Goal: Information Seeking & Learning: Compare options

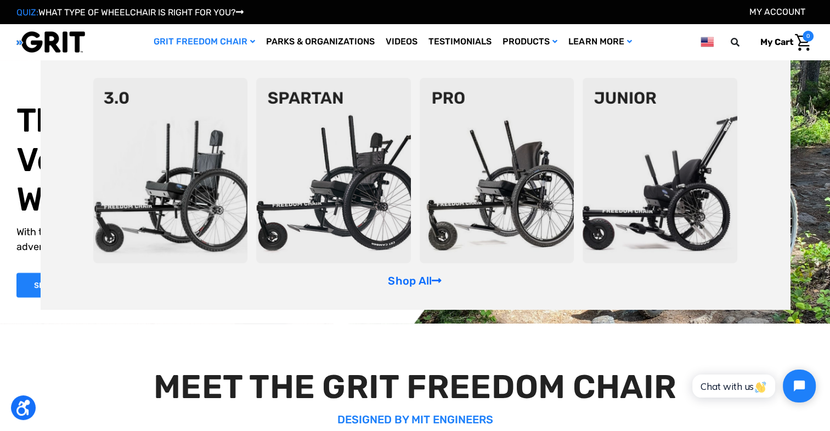
click at [185, 44] on link "GRIT Freedom Chair" at bounding box center [204, 42] width 112 height 36
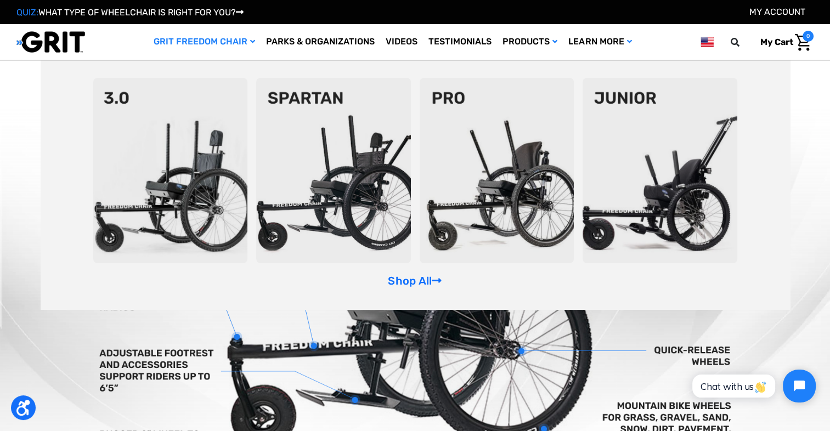
scroll to position [329, 0]
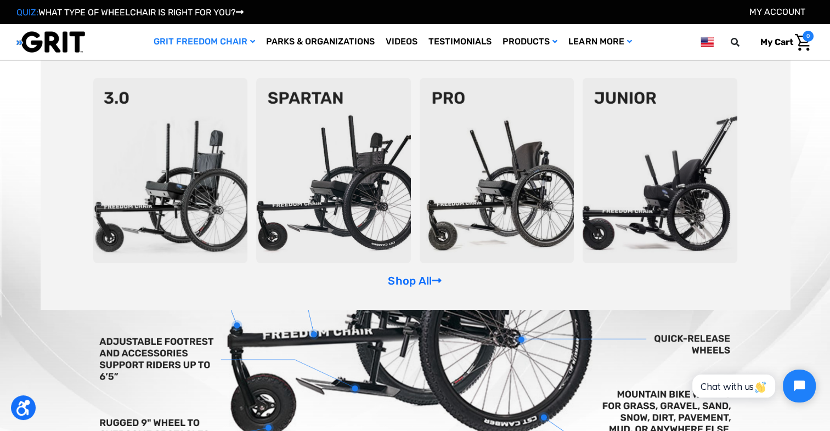
click at [218, 42] on link "GRIT Freedom Chair" at bounding box center [204, 42] width 112 height 36
click at [193, 42] on link "GRIT Freedom Chair" at bounding box center [204, 42] width 112 height 36
click at [178, 192] on img at bounding box center [170, 170] width 155 height 185
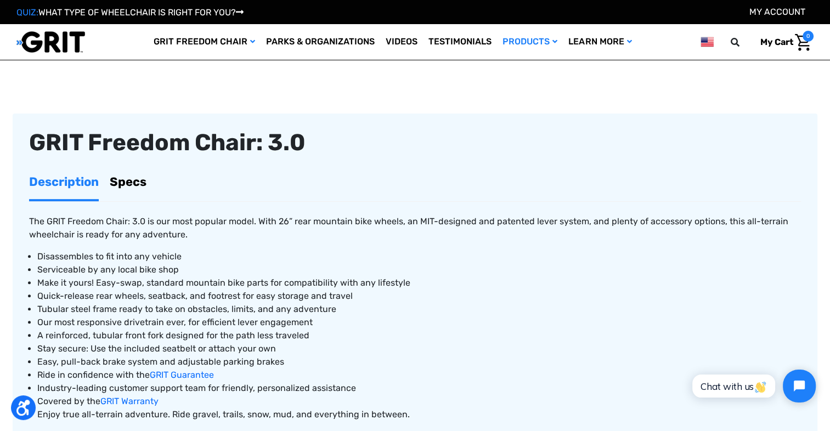
scroll to position [329, 0]
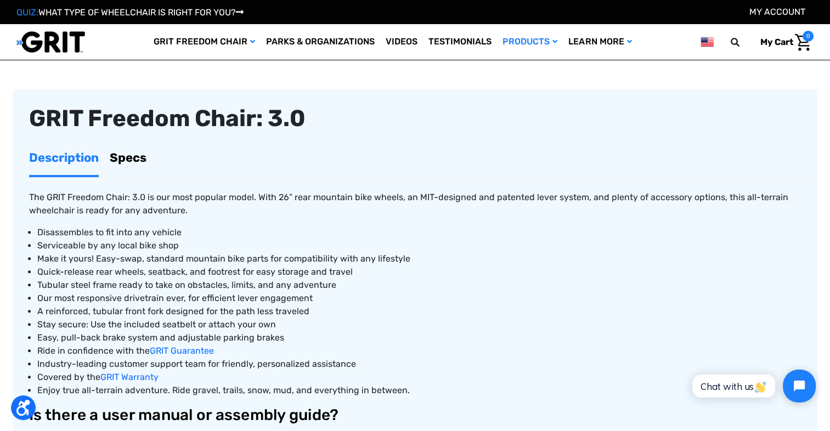
click at [142, 154] on link "Specs" at bounding box center [128, 157] width 37 height 35
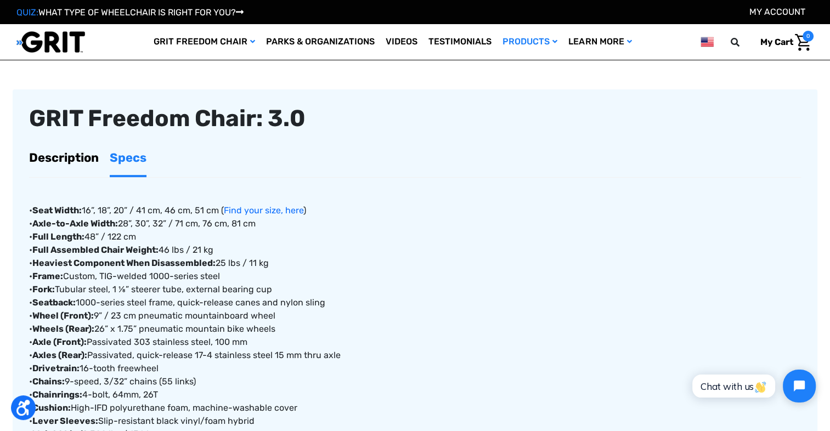
click at [61, 155] on link "Description" at bounding box center [64, 157] width 70 height 35
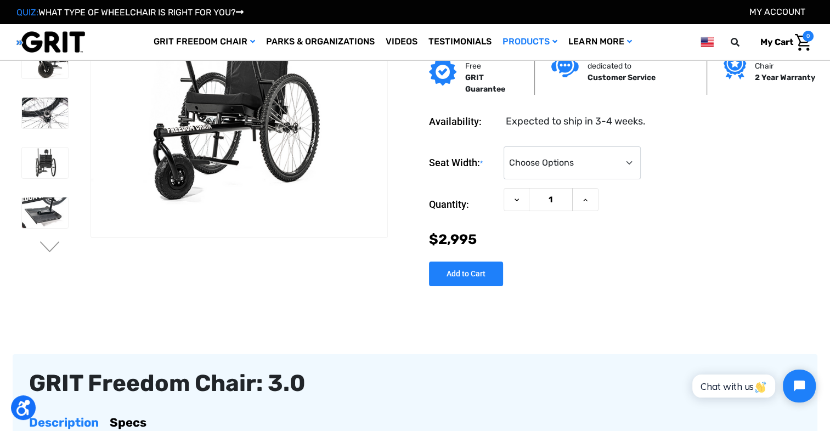
scroll to position [0, 0]
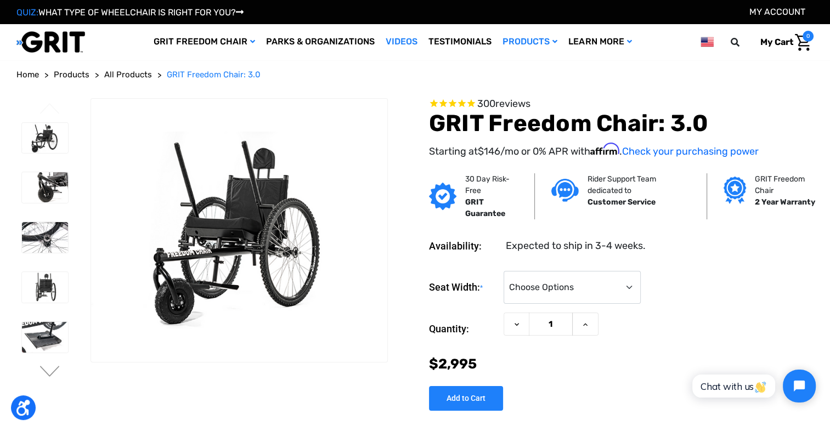
click at [384, 41] on link "Videos" at bounding box center [401, 42] width 43 height 36
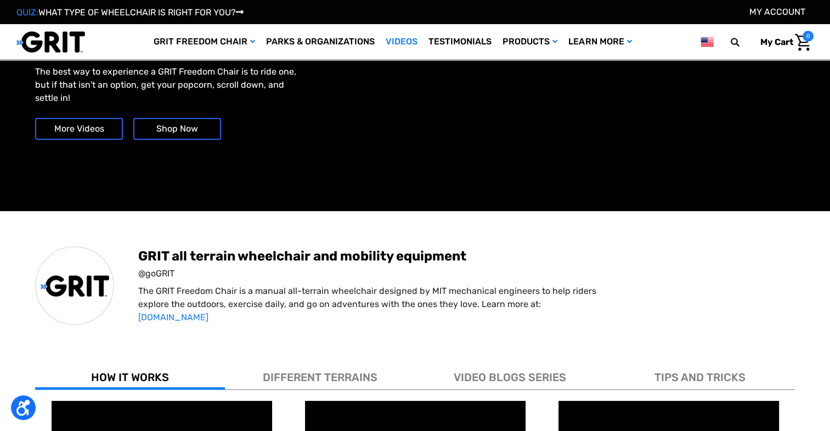
click at [77, 126] on link "More Videos" at bounding box center [79, 129] width 88 height 22
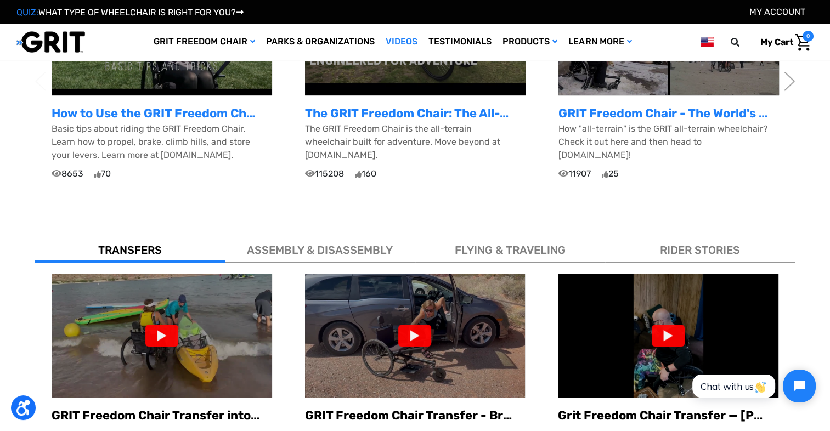
scroll to position [375, 0]
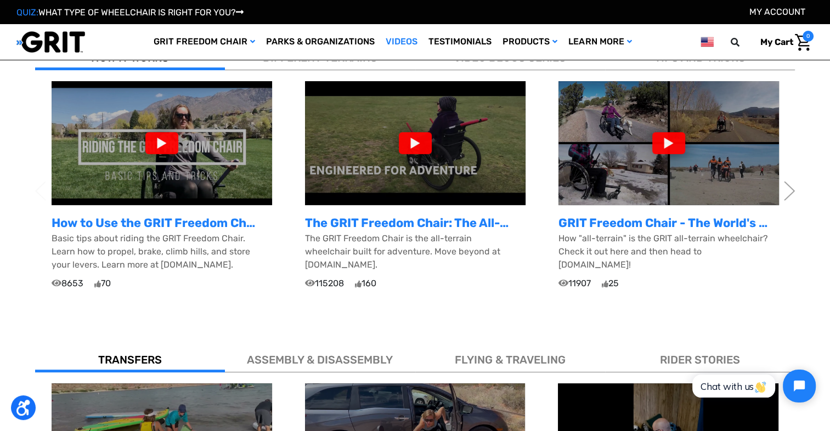
click at [414, 150] on div at bounding box center [415, 143] width 33 height 22
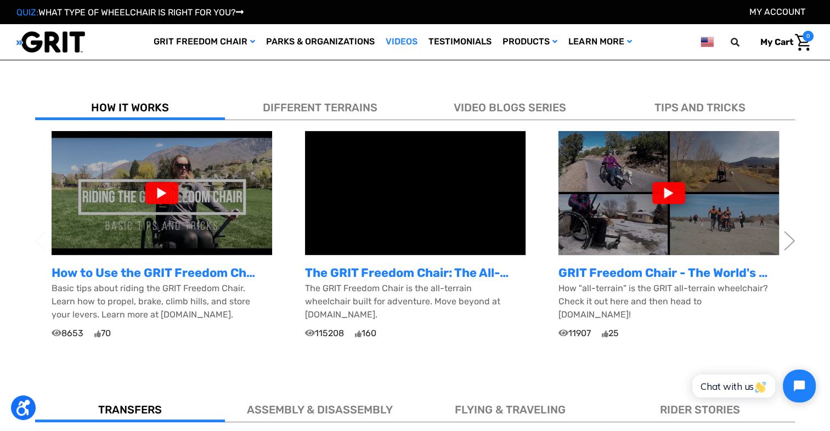
scroll to position [320, 0]
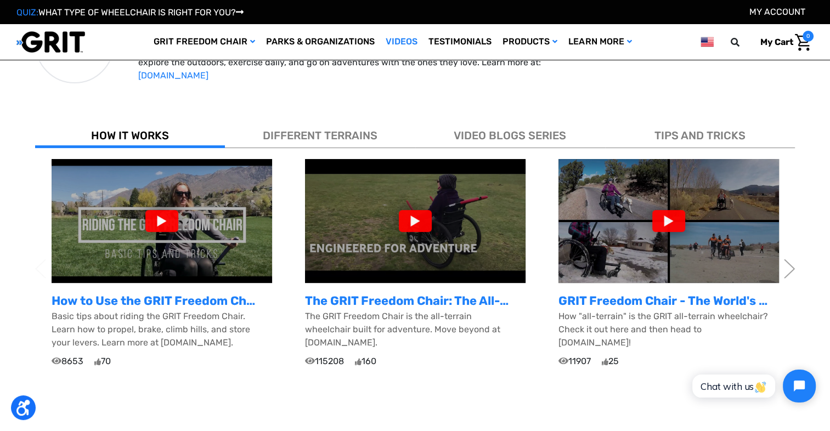
scroll to position [270, 0]
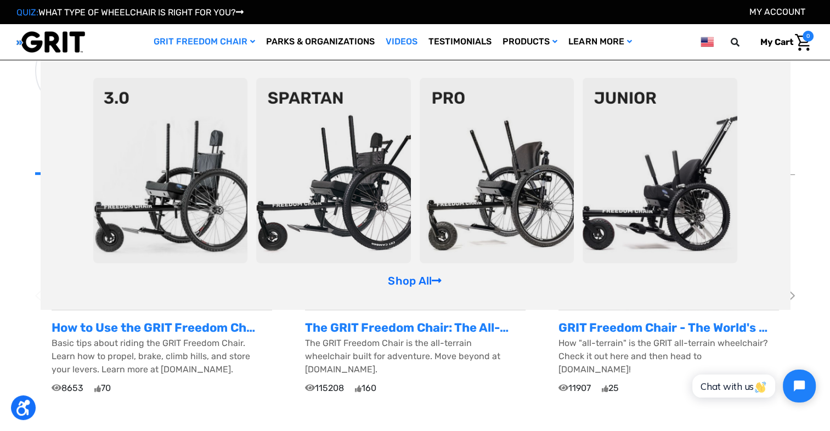
click at [489, 179] on img at bounding box center [496, 170] width 155 height 185
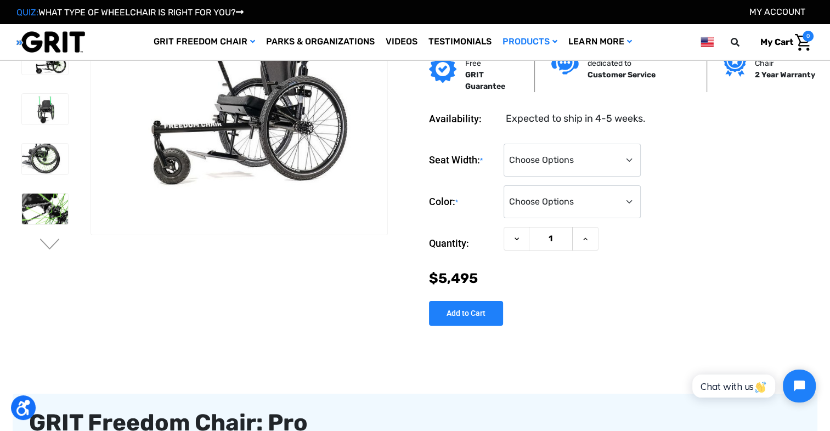
scroll to position [55, 0]
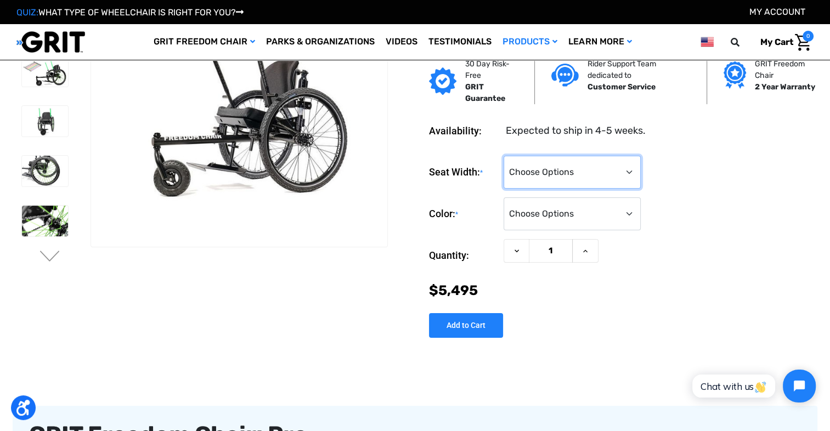
click at [524, 179] on select "Choose Options 16" 18" 20"" at bounding box center [571, 172] width 137 height 33
click at [404, 144] on section "Availability: Expected to ship in 4-5 weeks. Seat Width: * Choose Options 16" 1…" at bounding box center [605, 222] width 426 height 231
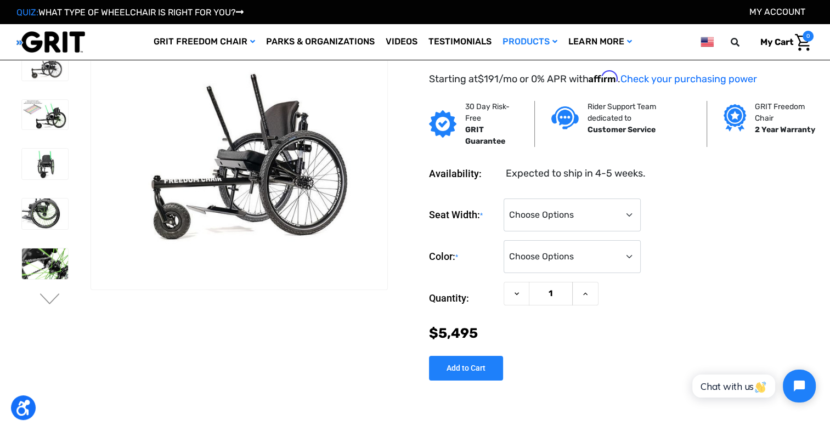
scroll to position [0, 0]
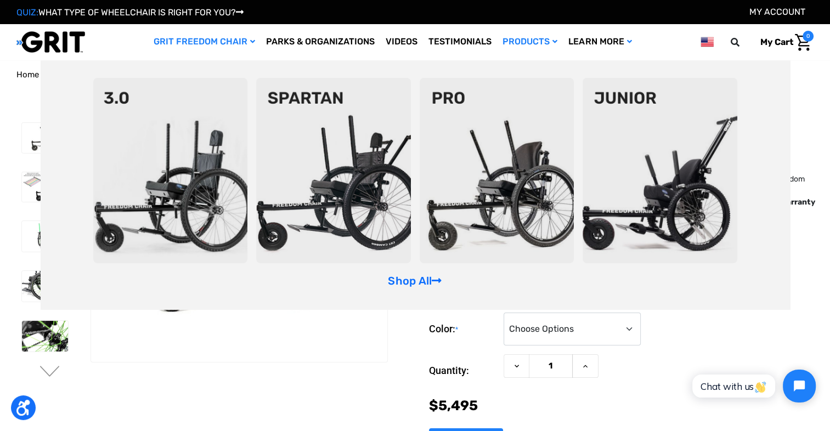
click at [218, 126] on img at bounding box center [170, 170] width 155 height 185
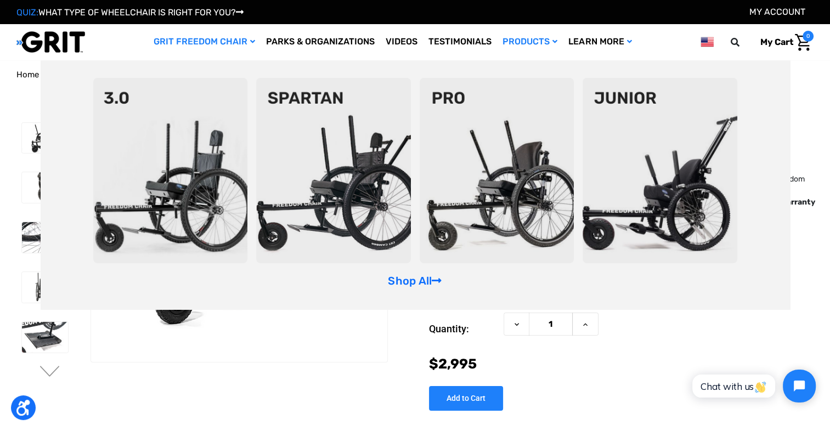
click at [365, 127] on img at bounding box center [333, 170] width 155 height 185
click at [196, 177] on img at bounding box center [170, 170] width 155 height 185
click at [316, 166] on img at bounding box center [333, 170] width 155 height 185
click at [196, 199] on img at bounding box center [170, 170] width 155 height 185
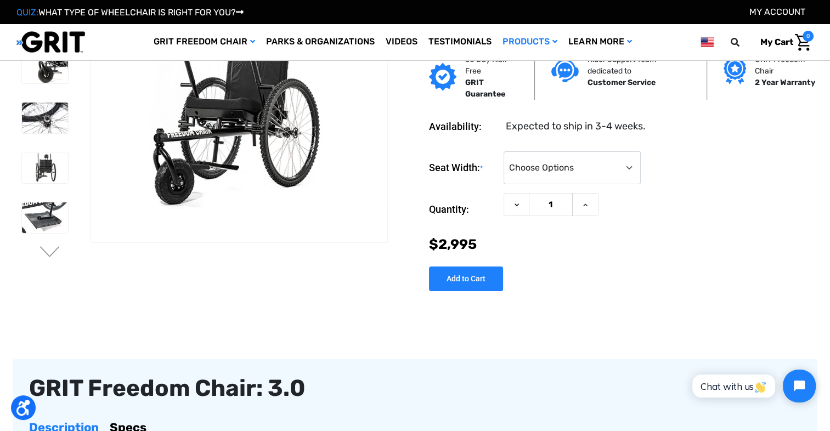
scroll to position [55, 0]
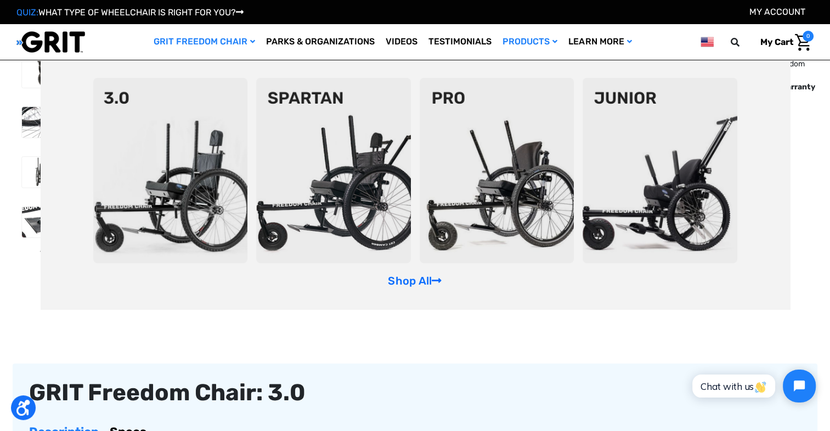
click at [325, 144] on img at bounding box center [333, 170] width 155 height 185
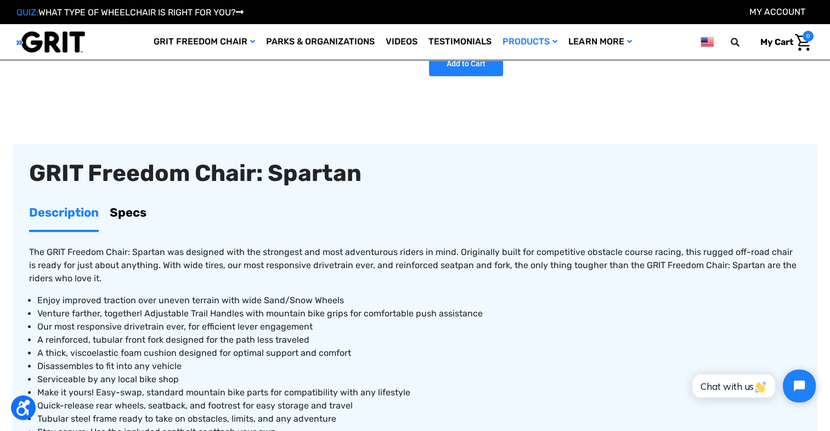
scroll to position [384, 0]
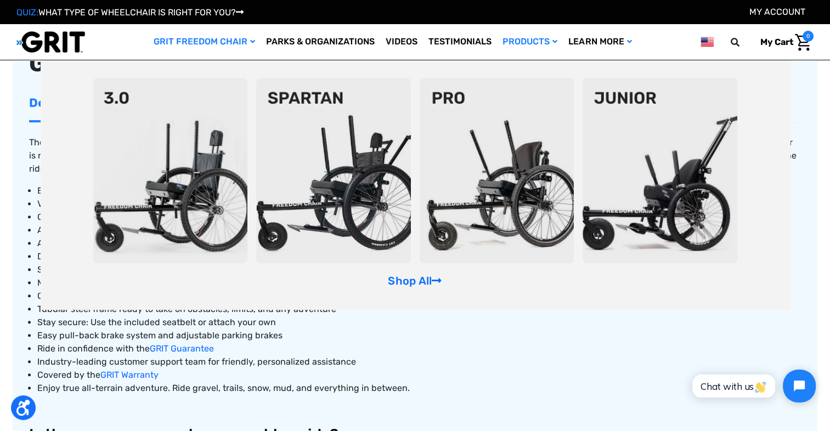
click at [449, 166] on img at bounding box center [496, 170] width 155 height 185
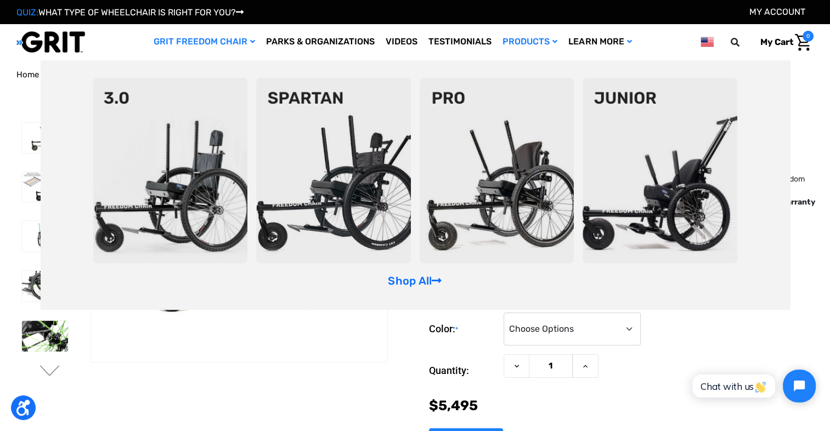
click at [342, 220] on img at bounding box center [333, 170] width 155 height 185
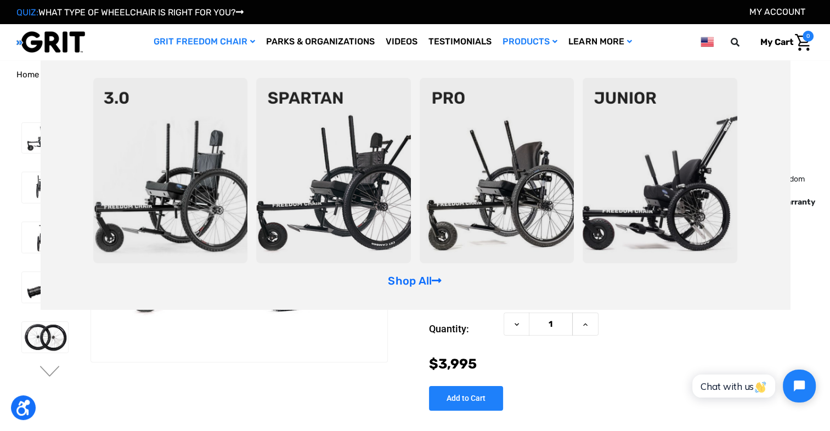
click at [195, 155] on img at bounding box center [170, 170] width 155 height 185
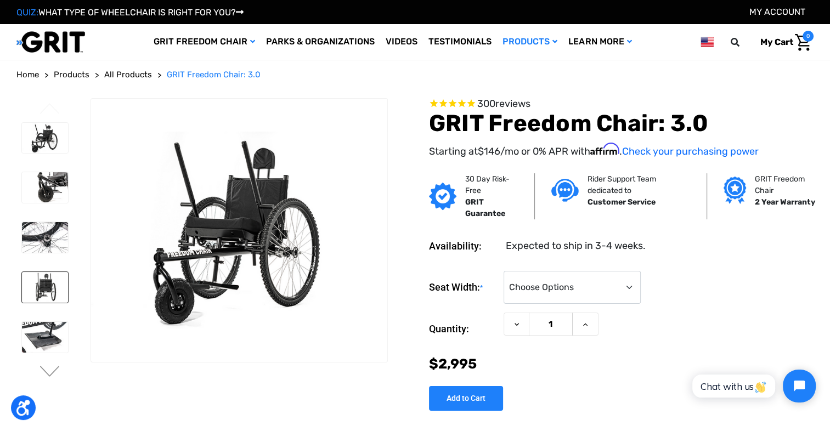
click at [42, 284] on img at bounding box center [45, 287] width 46 height 31
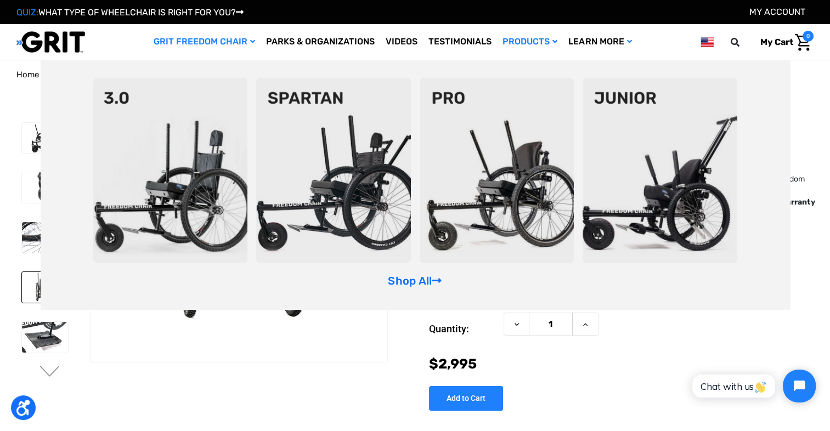
click at [305, 130] on img at bounding box center [333, 170] width 155 height 185
